Goal: Complete Application Form: Complete application form

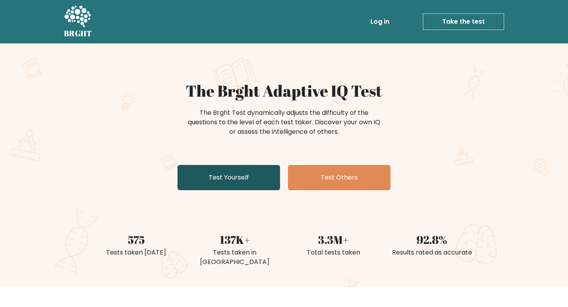
click at [271, 185] on link "Test Yourself" at bounding box center [228, 177] width 103 height 25
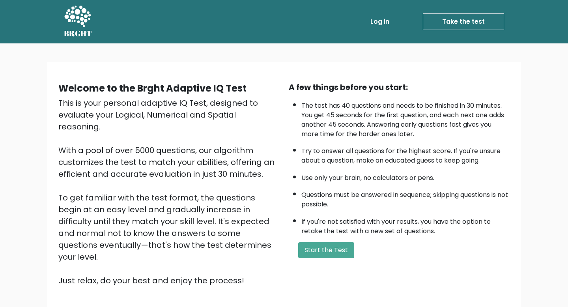
click at [324, 239] on div "A few things before you start: The test has 40 questions and needs to be finish…" at bounding box center [399, 183] width 230 height 205
click at [324, 248] on button "Start the Test" at bounding box center [326, 250] width 56 height 16
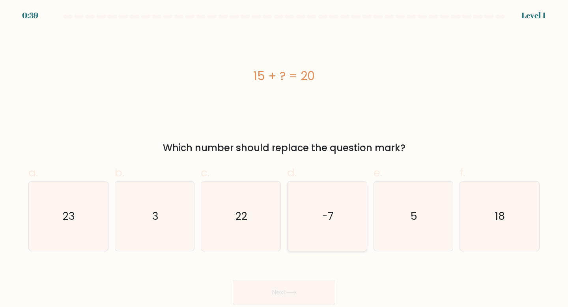
click at [313, 248] on icon "-7" at bounding box center [327, 216] width 70 height 70
click at [284, 159] on input "d. -7" at bounding box center [284, 155] width 0 height 5
radio input "true"
click at [313, 248] on icon "-7" at bounding box center [327, 216] width 69 height 69
click at [284, 159] on input "d. -7" at bounding box center [284, 155] width 0 height 5
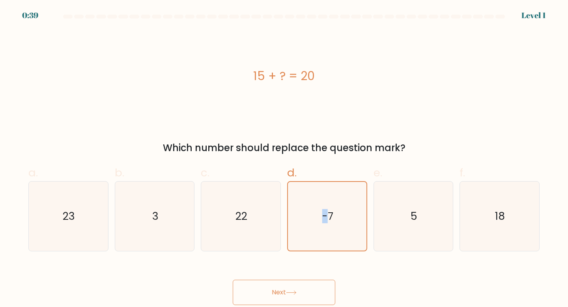
click at [307, 287] on button "Next" at bounding box center [284, 292] width 103 height 25
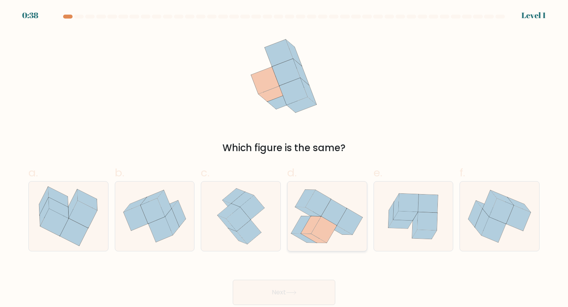
click at [292, 236] on icon at bounding box center [326, 216] width 79 height 70
click at [284, 159] on input "d." at bounding box center [284, 155] width 0 height 5
radio input "true"
click at [289, 295] on button "Next" at bounding box center [284, 292] width 103 height 25
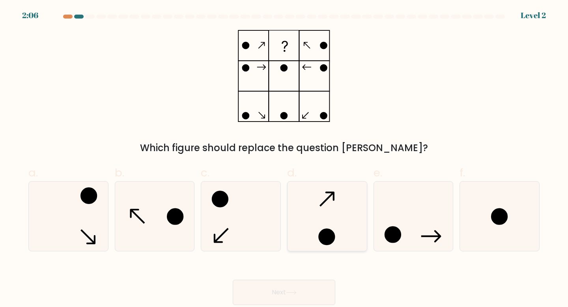
click at [295, 229] on icon at bounding box center [327, 216] width 70 height 70
click at [284, 159] on input "d." at bounding box center [284, 155] width 0 height 5
radio input "true"
click at [282, 293] on button "Next" at bounding box center [284, 292] width 103 height 25
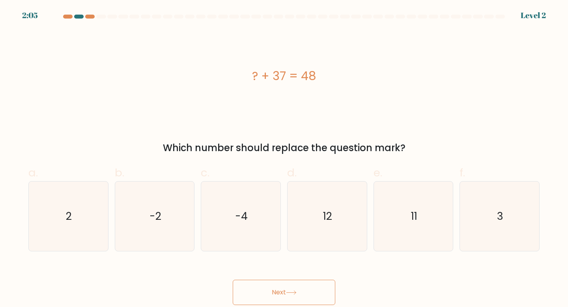
click at [306, 224] on icon "12" at bounding box center [327, 216] width 70 height 70
click at [284, 159] on input "d. 12" at bounding box center [284, 155] width 0 height 5
radio input "true"
click at [288, 295] on button "Next" at bounding box center [284, 292] width 103 height 25
click at [315, 228] on icon "12" at bounding box center [327, 216] width 69 height 69
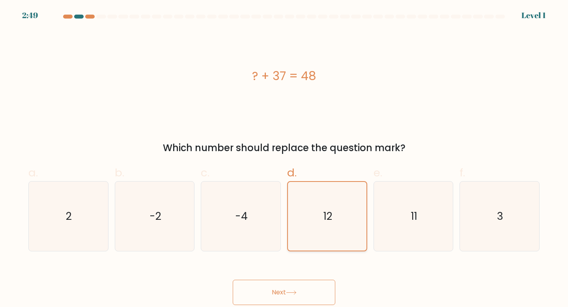
click at [284, 159] on input "d. 12" at bounding box center [284, 155] width 0 height 5
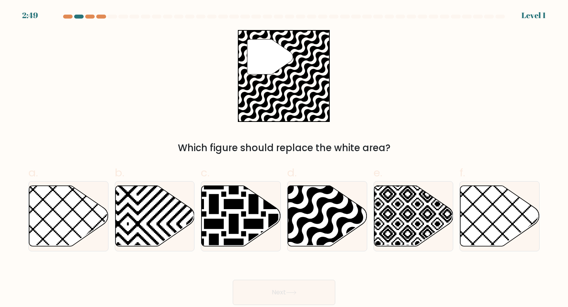
click at [303, 285] on button "Next" at bounding box center [284, 292] width 103 height 25
click at [322, 225] on icon at bounding box center [327, 215] width 79 height 61
click at [284, 159] on input "d." at bounding box center [284, 155] width 0 height 5
radio input "true"
click at [294, 290] on button "Next" at bounding box center [284, 292] width 103 height 25
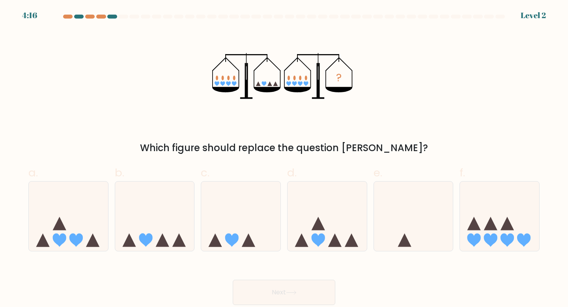
click at [320, 224] on icon at bounding box center [318, 222] width 13 height 13
click at [284, 159] on input "d." at bounding box center [284, 155] width 0 height 5
radio input "true"
click at [286, 304] on button "Next" at bounding box center [284, 292] width 103 height 25
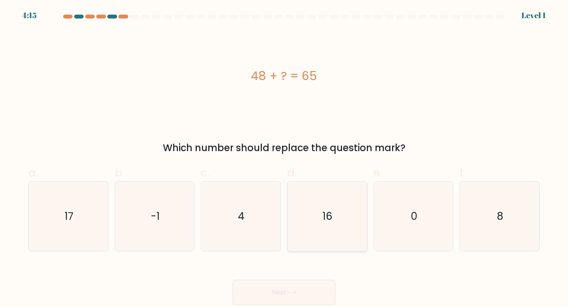
click at [344, 235] on icon "16" at bounding box center [327, 216] width 70 height 70
click at [284, 159] on input "d. 16" at bounding box center [284, 155] width 0 height 5
radio input "true"
click at [322, 290] on button "Next" at bounding box center [284, 292] width 103 height 25
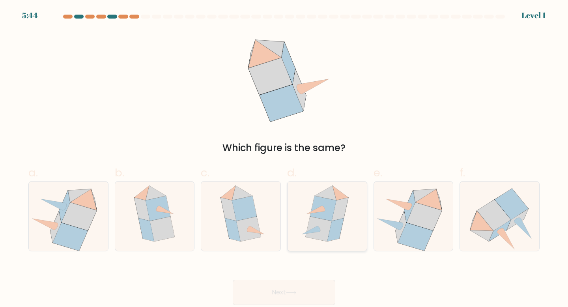
click at [339, 227] on icon at bounding box center [336, 229] width 16 height 23
click at [284, 159] on input "d." at bounding box center [284, 155] width 0 height 5
radio input "true"
click at [316, 291] on button "Next" at bounding box center [284, 292] width 103 height 25
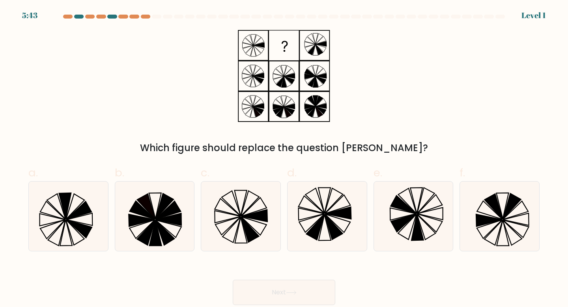
click at [368, 215] on div "d." at bounding box center [327, 207] width 86 height 87
click at [340, 213] on icon at bounding box center [338, 213] width 26 height 12
click at [284, 159] on input "d." at bounding box center [284, 155] width 0 height 5
radio input "true"
click at [318, 284] on button "Next" at bounding box center [284, 292] width 103 height 25
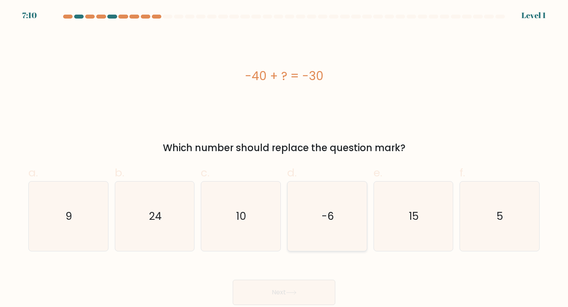
click at [353, 211] on icon "-6" at bounding box center [327, 216] width 70 height 70
click at [284, 159] on input "d. -6" at bounding box center [284, 155] width 0 height 5
radio input "true"
click at [303, 298] on button "Next" at bounding box center [284, 292] width 103 height 25
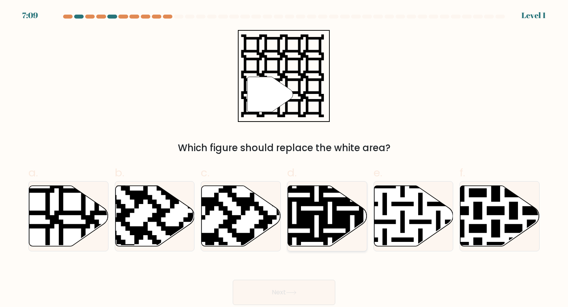
click at [322, 239] on icon at bounding box center [350, 184] width 144 height 144
click at [284, 159] on input "d." at bounding box center [284, 155] width 0 height 5
radio input "true"
click at [300, 298] on button "Next" at bounding box center [284, 292] width 103 height 25
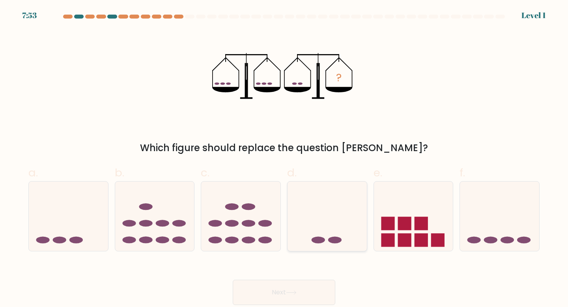
click at [319, 234] on icon at bounding box center [326, 215] width 79 height 65
click at [284, 159] on input "d." at bounding box center [284, 155] width 0 height 5
radio input "true"
click at [298, 298] on button "Next" at bounding box center [284, 292] width 103 height 25
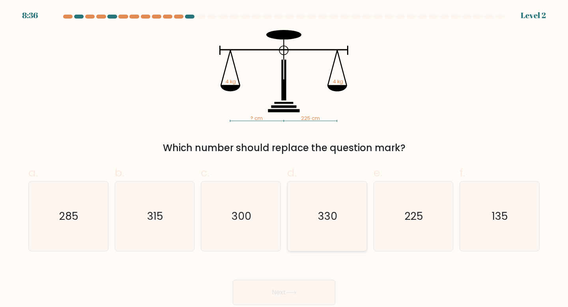
click at [314, 236] on icon "330" at bounding box center [327, 216] width 70 height 70
click at [284, 159] on input "d. 330" at bounding box center [284, 155] width 0 height 5
radio input "true"
click at [307, 271] on div "Next" at bounding box center [284, 283] width 520 height 44
click at [306, 284] on button "Next" at bounding box center [284, 292] width 103 height 25
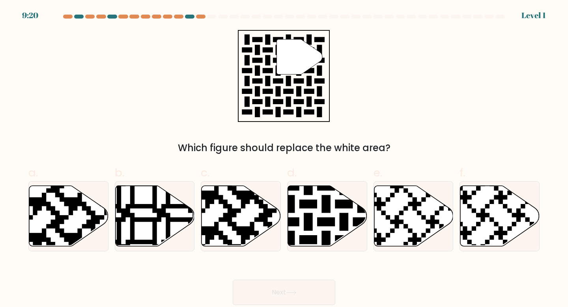
click at [330, 216] on icon at bounding box center [327, 215] width 79 height 61
click at [284, 159] on input "d." at bounding box center [284, 155] width 0 height 5
radio input "true"
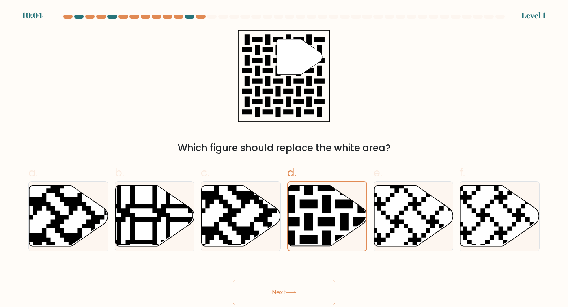
click at [308, 294] on button "Next" at bounding box center [284, 292] width 103 height 25
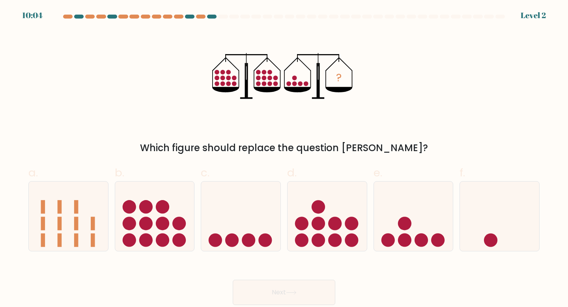
click at [325, 218] on icon at bounding box center [326, 215] width 79 height 65
click at [284, 159] on input "d." at bounding box center [284, 155] width 0 height 5
radio input "true"
click at [312, 282] on button "Next" at bounding box center [284, 292] width 103 height 25
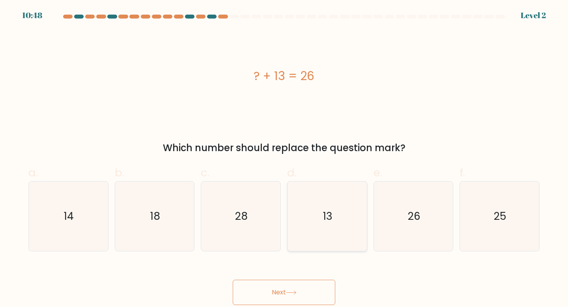
click at [323, 219] on text "13" at bounding box center [327, 216] width 9 height 15
click at [284, 159] on input "d. 13" at bounding box center [284, 155] width 0 height 5
radio input "true"
click at [308, 281] on button "Next" at bounding box center [284, 292] width 103 height 25
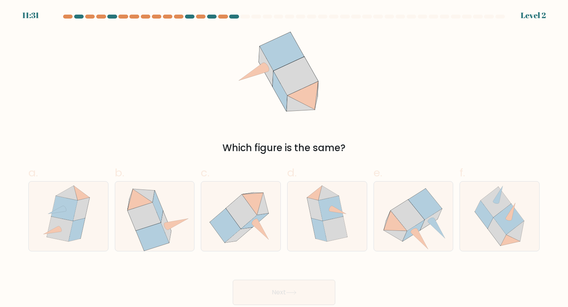
click at [309, 281] on button "Next" at bounding box center [284, 292] width 103 height 25
click at [321, 222] on icon at bounding box center [318, 229] width 15 height 23
click at [284, 159] on input "d." at bounding box center [284, 155] width 0 height 5
radio input "true"
click at [298, 301] on button "Next" at bounding box center [284, 292] width 103 height 25
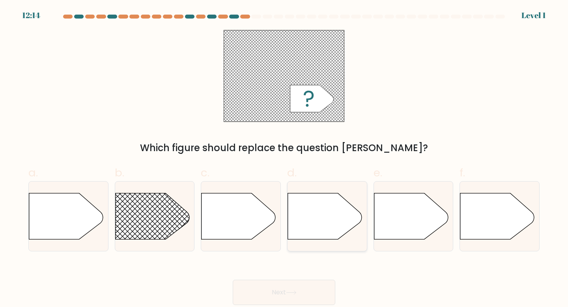
click at [325, 206] on icon at bounding box center [325, 216] width 74 height 46
click at [284, 159] on input "d." at bounding box center [284, 155] width 0 height 5
radio input "true"
click at [306, 300] on button "Next" at bounding box center [284, 292] width 103 height 25
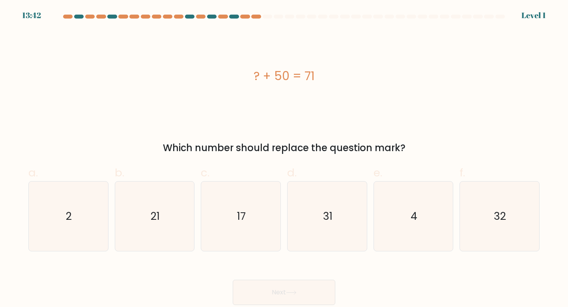
click at [306, 293] on button "Next" at bounding box center [284, 292] width 103 height 25
click at [309, 243] on icon "31" at bounding box center [327, 216] width 70 height 70
click at [284, 159] on input "d. 31" at bounding box center [284, 155] width 0 height 5
radio input "true"
click at [302, 285] on button "Next" at bounding box center [284, 292] width 103 height 25
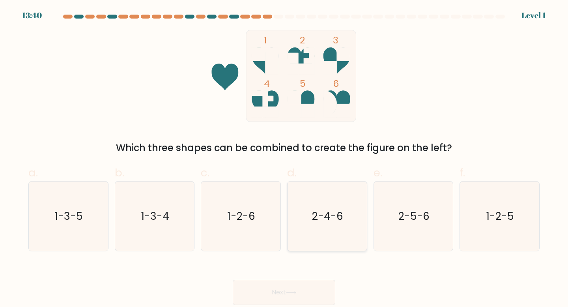
click at [318, 228] on icon "2-4-6" at bounding box center [327, 216] width 70 height 70
click at [284, 159] on input "d. 2-4-6" at bounding box center [284, 155] width 0 height 5
radio input "true"
click at [301, 306] on body "14:24 Level 1" at bounding box center [284, 153] width 568 height 307
click at [301, 301] on button "Next" at bounding box center [284, 292] width 103 height 25
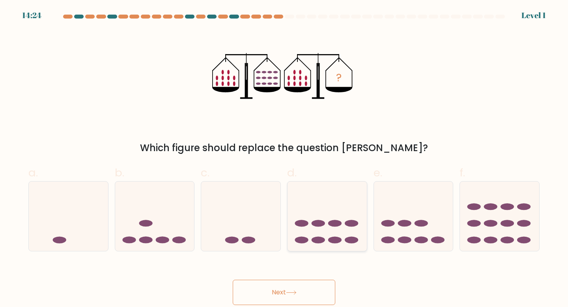
click at [309, 247] on icon at bounding box center [326, 215] width 79 height 65
click at [284, 159] on input "d." at bounding box center [284, 155] width 0 height 5
radio input "true"
click at [299, 292] on button "Next" at bounding box center [284, 292] width 103 height 25
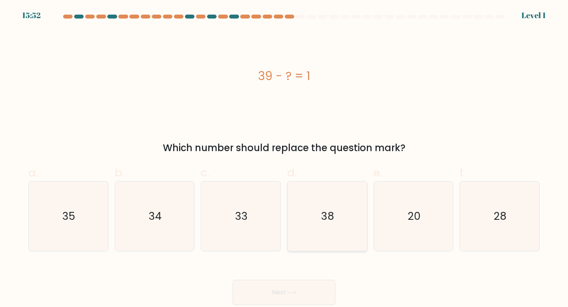
click at [306, 250] on icon "38" at bounding box center [327, 216] width 70 height 70
click at [284, 159] on input "d. 38" at bounding box center [284, 155] width 0 height 5
radio input "true"
click at [302, 281] on button "Next" at bounding box center [284, 292] width 103 height 25
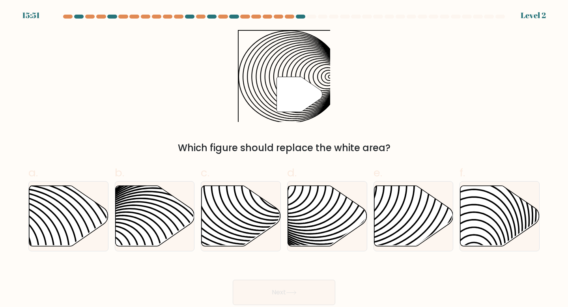
click at [310, 247] on div at bounding box center [327, 216] width 80 height 71
click at [284, 159] on input "d." at bounding box center [284, 155] width 0 height 5
radio input "true"
click at [306, 287] on button "Next" at bounding box center [284, 292] width 103 height 25
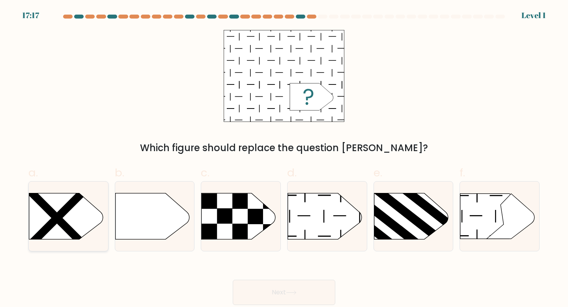
click at [87, 219] on icon at bounding box center [66, 216] width 74 height 46
click at [284, 159] on input "a." at bounding box center [284, 155] width 0 height 5
radio input "true"
click at [149, 209] on icon at bounding box center [152, 216] width 74 height 46
click at [284, 159] on input "b." at bounding box center [284, 155] width 0 height 5
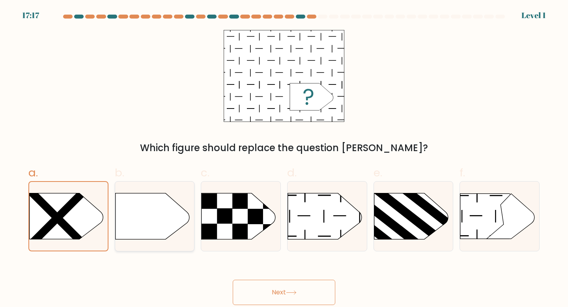
radio input "true"
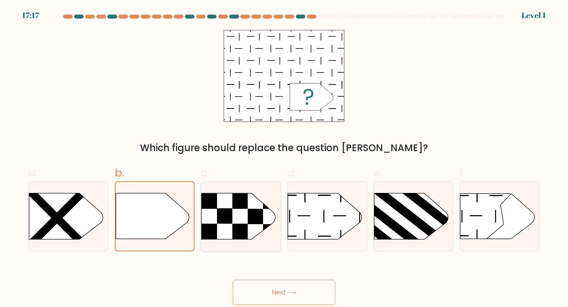
click at [211, 209] on icon at bounding box center [238, 216] width 74 height 46
click at [284, 159] on input "c." at bounding box center [284, 155] width 0 height 5
radio input "true"
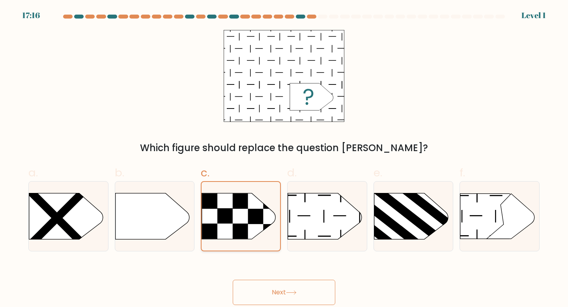
click at [270, 223] on icon at bounding box center [238, 216] width 73 height 46
click at [284, 159] on input "c." at bounding box center [284, 155] width 0 height 5
click at [278, 288] on button "Next" at bounding box center [284, 292] width 103 height 25
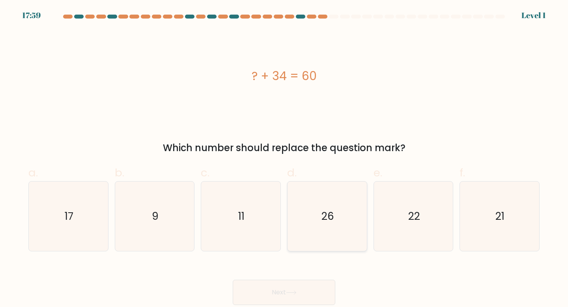
click at [318, 224] on icon "26" at bounding box center [327, 216] width 70 height 70
click at [284, 159] on input "d. 26" at bounding box center [284, 155] width 0 height 5
radio input "true"
click at [309, 292] on button "Next" at bounding box center [284, 292] width 103 height 25
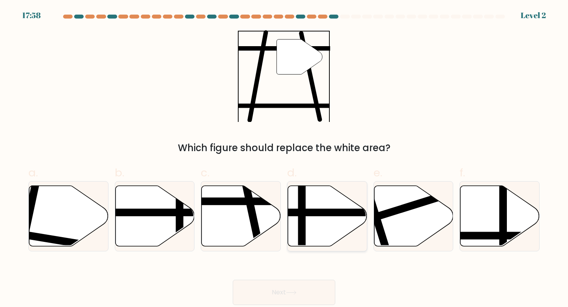
click at [322, 225] on icon at bounding box center [327, 215] width 79 height 61
click at [284, 159] on input "d." at bounding box center [284, 155] width 0 height 5
radio input "true"
click at [300, 297] on button "Next" at bounding box center [284, 292] width 103 height 25
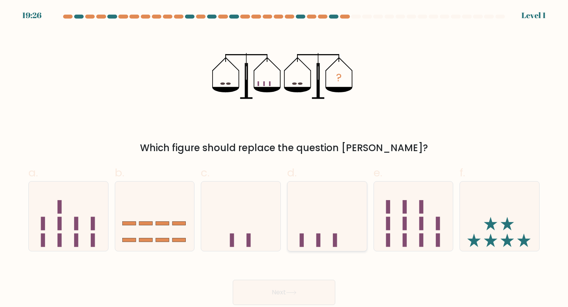
click at [312, 218] on icon at bounding box center [326, 215] width 79 height 65
click at [284, 159] on input "d." at bounding box center [284, 155] width 0 height 5
radio input "true"
click at [310, 274] on div "Next" at bounding box center [284, 283] width 520 height 44
click at [313, 234] on icon at bounding box center [327, 216] width 78 height 65
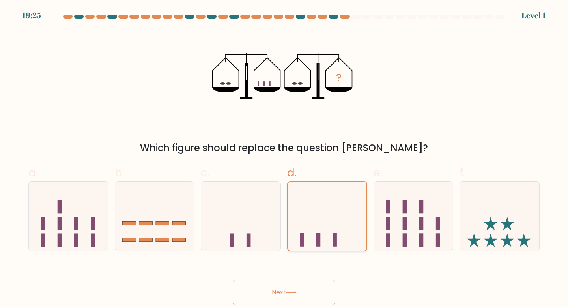
click at [284, 159] on input "d." at bounding box center [284, 155] width 0 height 5
click at [311, 283] on button "Next" at bounding box center [284, 292] width 103 height 25
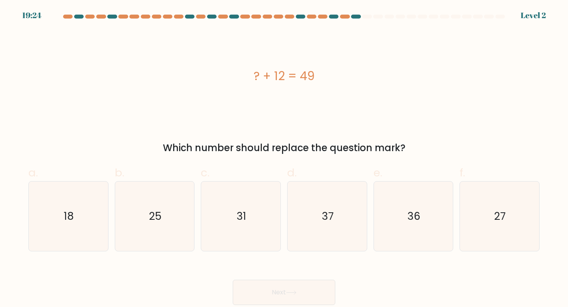
click at [308, 285] on button "Next" at bounding box center [284, 292] width 103 height 25
click at [308, 222] on icon "37" at bounding box center [327, 216] width 70 height 70
click at [284, 159] on input "d. 37" at bounding box center [284, 155] width 0 height 5
radio input "true"
click at [301, 292] on button "Next" at bounding box center [284, 292] width 103 height 25
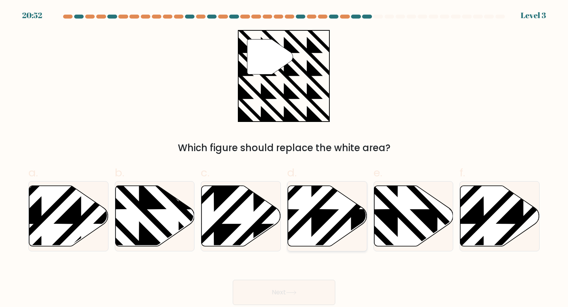
click at [307, 248] on div at bounding box center [327, 216] width 80 height 71
click at [284, 159] on input "d." at bounding box center [284, 155] width 0 height 5
radio input "true"
click at [306, 289] on button "Next" at bounding box center [284, 292] width 103 height 25
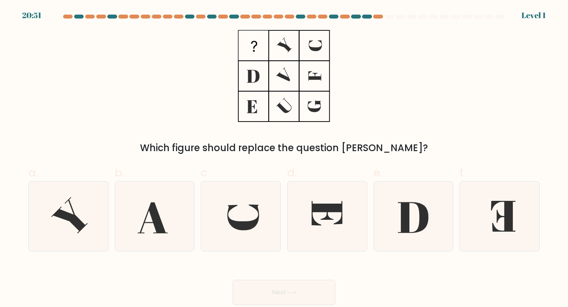
click at [311, 242] on icon at bounding box center [327, 216] width 70 height 70
click at [284, 159] on input "d." at bounding box center [284, 155] width 0 height 5
radio input "true"
click at [308, 286] on button "Next" at bounding box center [284, 292] width 103 height 25
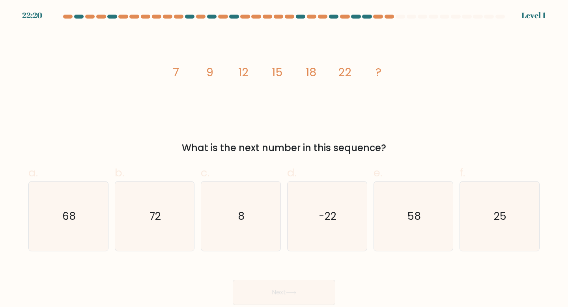
click at [303, 293] on button "Next" at bounding box center [284, 292] width 103 height 25
click at [307, 239] on icon "-22" at bounding box center [327, 216] width 70 height 70
click at [284, 159] on input "d. -22" at bounding box center [284, 155] width 0 height 5
radio input "true"
click at [302, 284] on button "Next" at bounding box center [284, 292] width 103 height 25
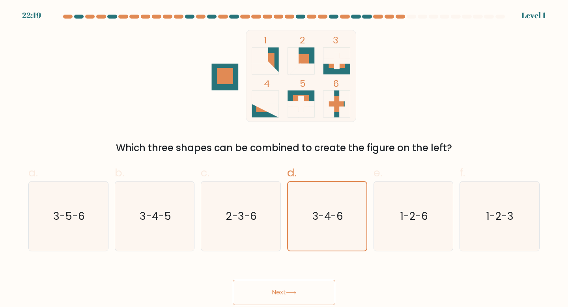
click at [295, 287] on button "Next" at bounding box center [284, 292] width 103 height 25
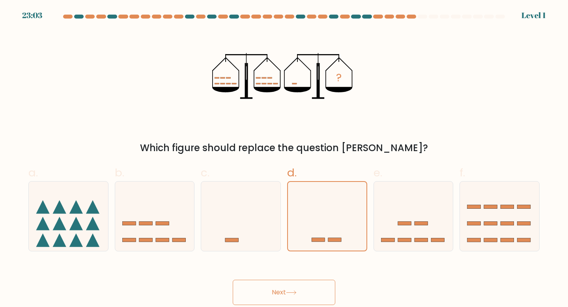
click at [293, 284] on button "Next" at bounding box center [284, 292] width 103 height 25
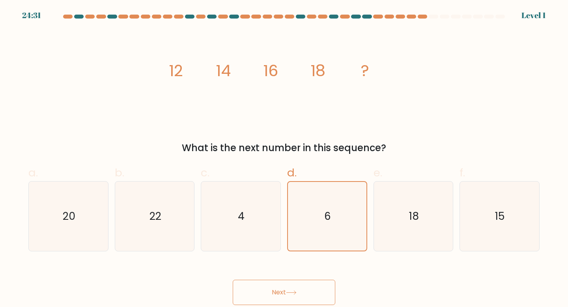
click at [295, 289] on button "Next" at bounding box center [284, 292] width 103 height 25
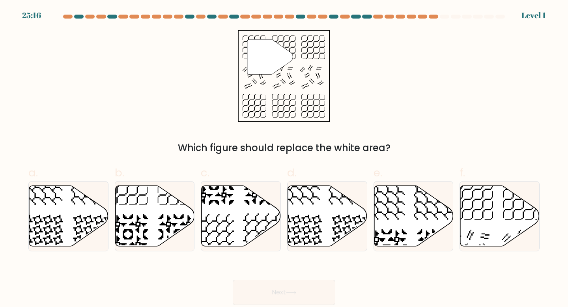
click at [294, 286] on button "Next" at bounding box center [284, 292] width 103 height 25
click at [303, 237] on icon at bounding box center [327, 215] width 79 height 61
click at [284, 159] on input "d." at bounding box center [284, 155] width 0 height 5
radio input "true"
click at [298, 275] on div "Next" at bounding box center [284, 283] width 520 height 44
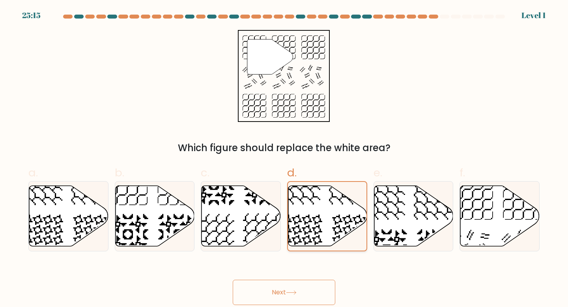
click at [304, 237] on icon at bounding box center [327, 216] width 78 height 60
click at [284, 159] on input "d." at bounding box center [284, 155] width 0 height 5
click at [291, 289] on button "Next" at bounding box center [284, 292] width 103 height 25
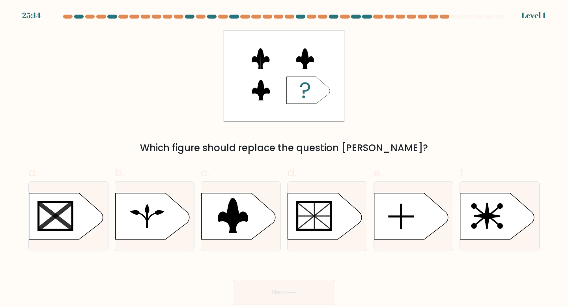
click at [283, 297] on button "Next" at bounding box center [284, 292] width 103 height 25
click at [300, 225] on rect at bounding box center [314, 216] width 34 height 28
click at [284, 159] on input "d." at bounding box center [284, 155] width 0 height 5
radio input "true"
click at [285, 304] on button "Next" at bounding box center [284, 292] width 103 height 25
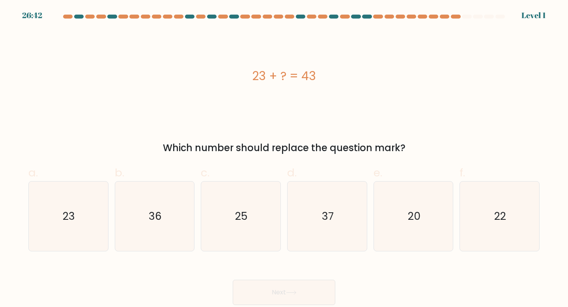
click at [298, 270] on div "Next" at bounding box center [284, 283] width 520 height 44
click at [308, 237] on icon "37" at bounding box center [327, 216] width 70 height 70
click at [284, 159] on input "d. 37" at bounding box center [284, 155] width 0 height 5
radio input "true"
click at [284, 284] on button "Next" at bounding box center [284, 292] width 103 height 25
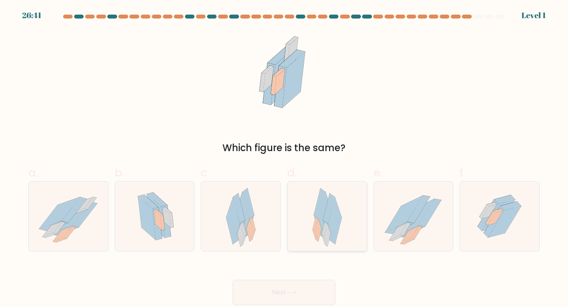
click at [326, 226] on icon at bounding box center [324, 229] width 6 height 15
click at [284, 159] on input "d." at bounding box center [284, 155] width 0 height 5
radio input "true"
click at [305, 274] on div "Next" at bounding box center [284, 283] width 520 height 44
click at [305, 286] on button "Next" at bounding box center [284, 292] width 103 height 25
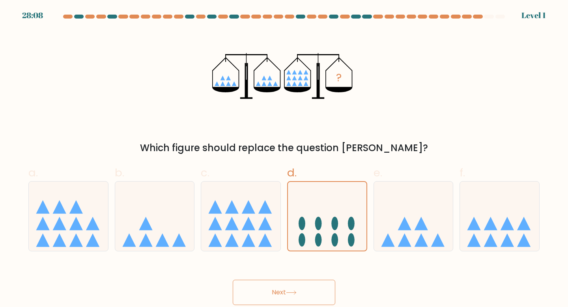
click at [300, 295] on button "Next" at bounding box center [284, 292] width 103 height 25
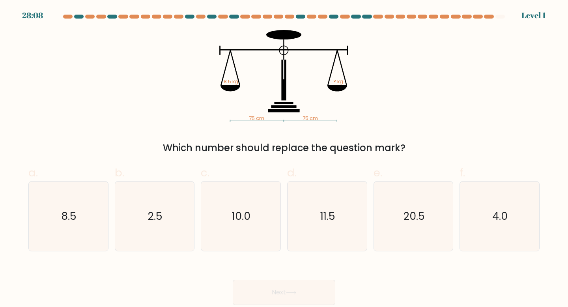
click at [311, 215] on icon "11.5" at bounding box center [327, 216] width 70 height 70
click at [284, 159] on input "d. 11.5" at bounding box center [284, 155] width 0 height 5
radio input "true"
click at [296, 281] on button "Next" at bounding box center [284, 292] width 103 height 25
click at [310, 221] on icon "11.5" at bounding box center [327, 216] width 69 height 69
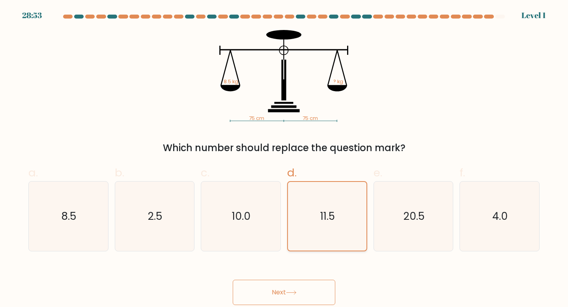
click at [284, 159] on input "d. 11.5" at bounding box center [284, 155] width 0 height 5
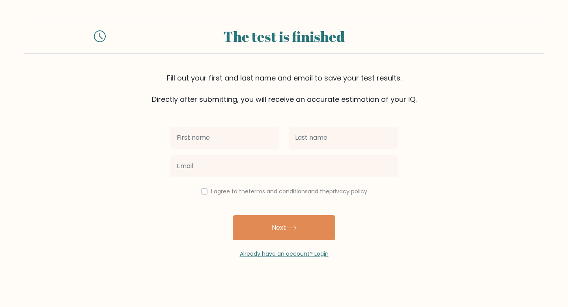
click at [291, 282] on body "The test is finished Fill out your first and last name and email to save your t…" at bounding box center [284, 153] width 568 height 307
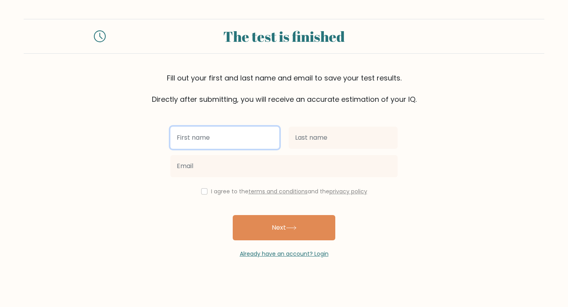
click at [219, 142] on input "text" at bounding box center [224, 138] width 109 height 22
type input "lockie"
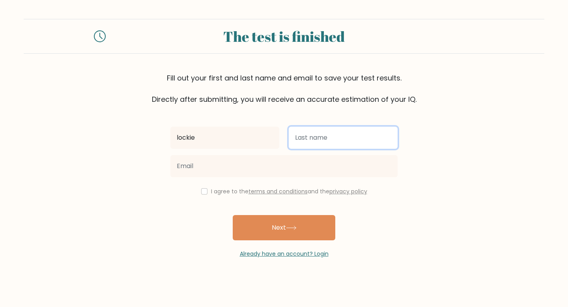
click at [323, 134] on input "text" at bounding box center [343, 138] width 109 height 22
type input "[PERSON_NAME]"
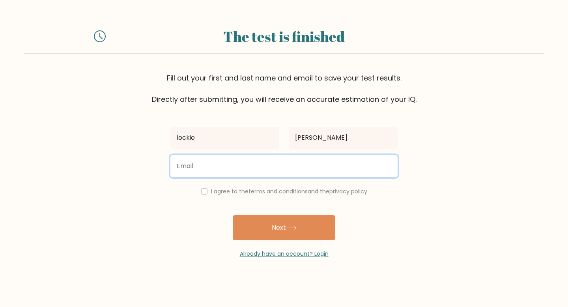
click at [280, 158] on input "email" at bounding box center [283, 166] width 227 height 22
type input "labbott30@pcstudents.us"
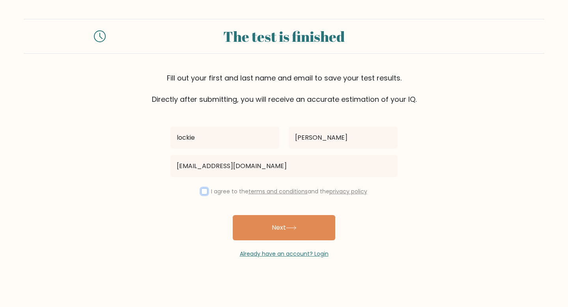
click at [202, 191] on input "checkbox" at bounding box center [204, 191] width 6 height 6
checkbox input "true"
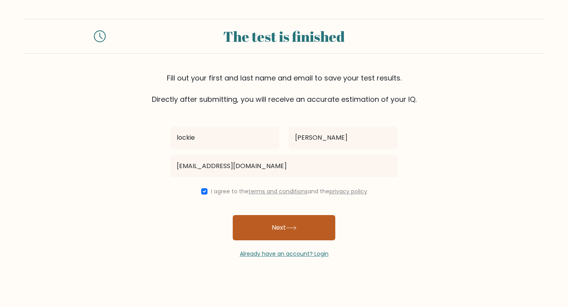
click at [256, 232] on button "Next" at bounding box center [284, 227] width 103 height 25
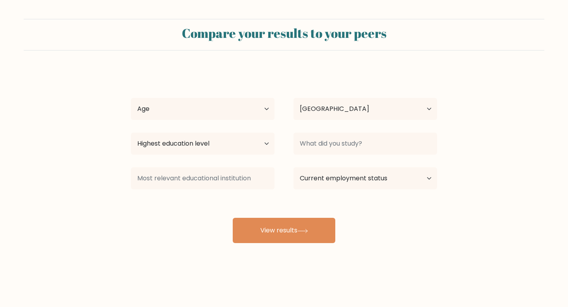
select select "US"
click at [197, 113] on select "Age Under [DEMOGRAPHIC_DATA] [DEMOGRAPHIC_DATA] [DEMOGRAPHIC_DATA] [DEMOGRAPHIC…" at bounding box center [203, 109] width 144 height 22
select select "min_18"
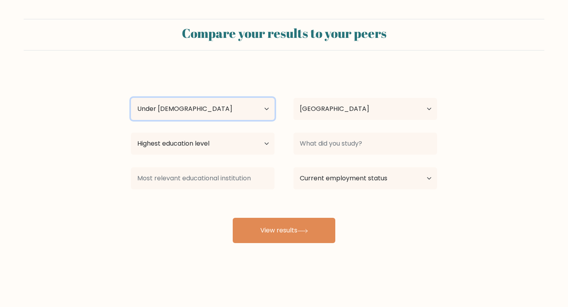
click at [131, 98] on select "Age Under [DEMOGRAPHIC_DATA] [DEMOGRAPHIC_DATA] [DEMOGRAPHIC_DATA] [DEMOGRAPHIC…" at bounding box center [203, 109] width 144 height 22
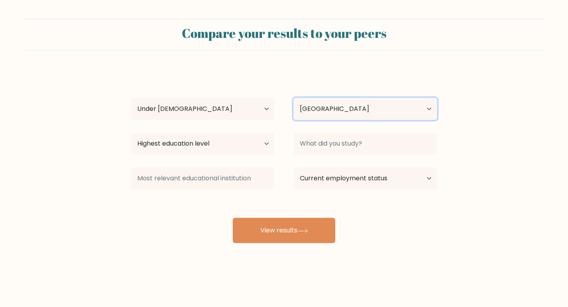
click at [333, 114] on select "Country [GEOGRAPHIC_DATA] [GEOGRAPHIC_DATA] [GEOGRAPHIC_DATA] [US_STATE] [GEOGR…" at bounding box center [365, 109] width 144 height 22
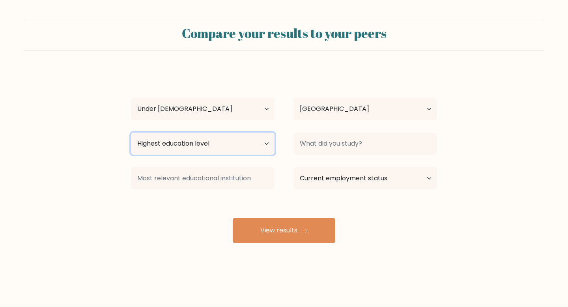
click at [229, 142] on select "Highest education level No schooling Primary Lower Secondary Upper Secondary Oc…" at bounding box center [203, 143] width 144 height 22
click at [131, 132] on select "Highest education level No schooling Primary Lower Secondary Upper Secondary Oc…" at bounding box center [203, 143] width 144 height 22
click at [249, 146] on select "Highest education level No schooling Primary Lower Secondary Upper Secondary Oc…" at bounding box center [203, 143] width 144 height 22
select select "lower_secondary"
click at [131, 132] on select "Highest education level No schooling Primary Lower Secondary Upper Secondary Oc…" at bounding box center [203, 143] width 144 height 22
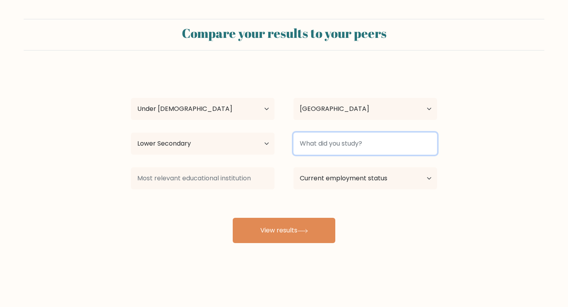
click at [358, 140] on input at bounding box center [365, 143] width 144 height 22
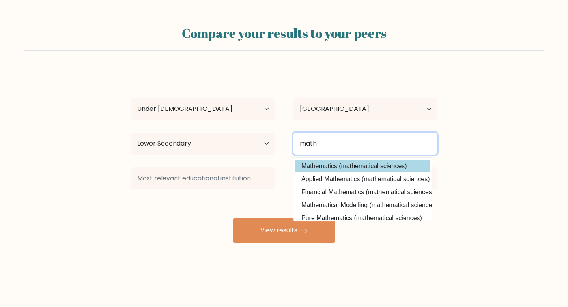
type input "math"
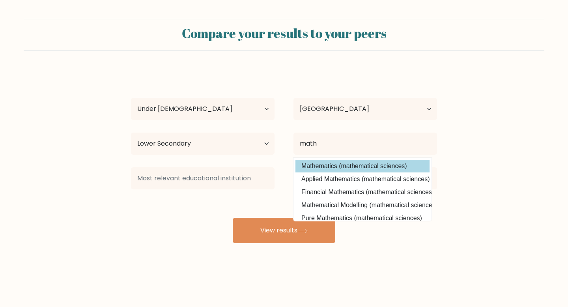
click at [360, 170] on div "lockie abbott Age Under 18 years old 18-24 years old 25-34 years old 35-44 year…" at bounding box center [283, 155] width 315 height 173
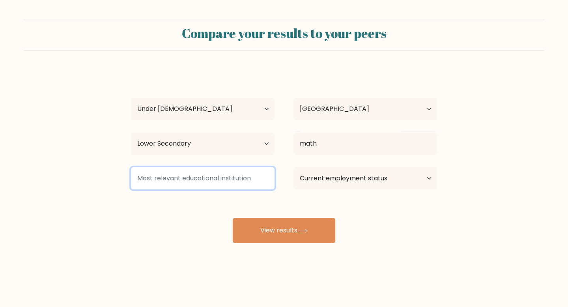
click at [220, 181] on input at bounding box center [203, 178] width 144 height 22
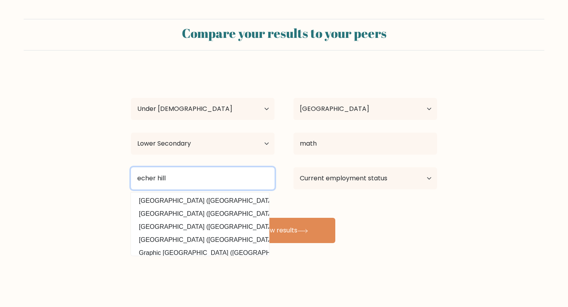
type input "echer hill"
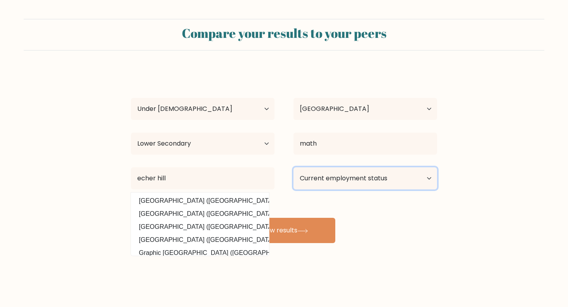
click at [398, 168] on select "Current employment status Employed Student Retired Other / prefer not to answer" at bounding box center [365, 178] width 144 height 22
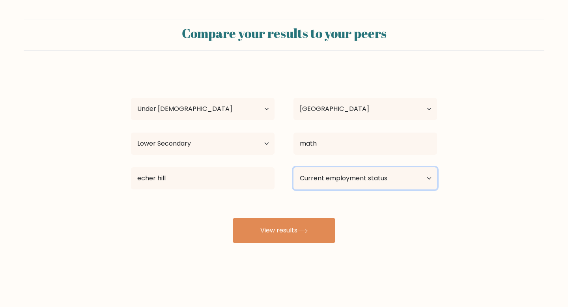
select select "student"
click at [293, 167] on select "Current employment status Employed Student Retired Other / prefer not to answer" at bounding box center [365, 178] width 144 height 22
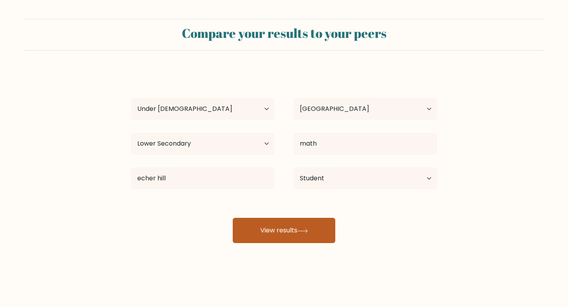
click at [282, 234] on button "View results" at bounding box center [284, 230] width 103 height 25
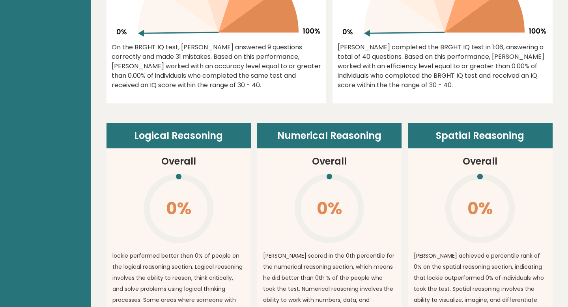
scroll to position [450, 0]
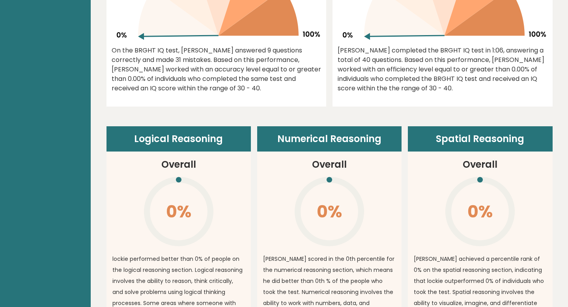
drag, startPoint x: 221, startPoint y: 138, endPoint x: 268, endPoint y: 96, distance: 63.1
click at [268, 96] on div "0.00% On the BRGHT IQ test, [PERSON_NAME] answered 9 questions correctly and ma…" at bounding box center [216, 12] width 220 height 190
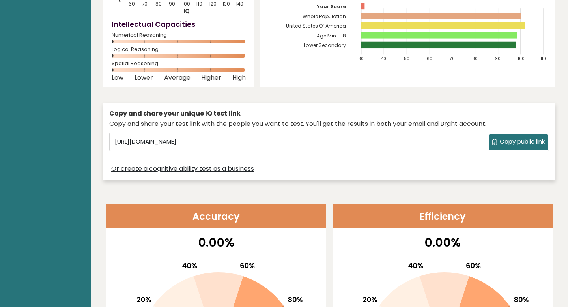
scroll to position [0, 0]
